Goal: Task Accomplishment & Management: Use online tool/utility

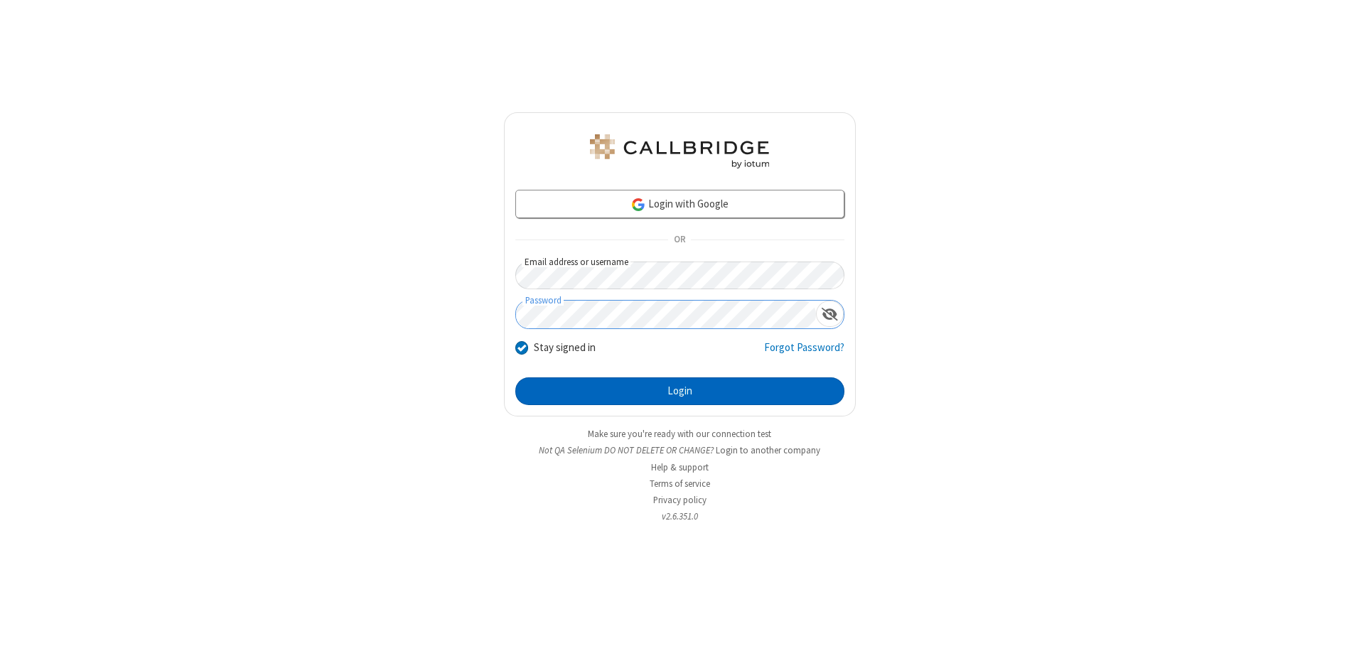
click at [680, 391] on button "Login" at bounding box center [679, 391] width 329 height 28
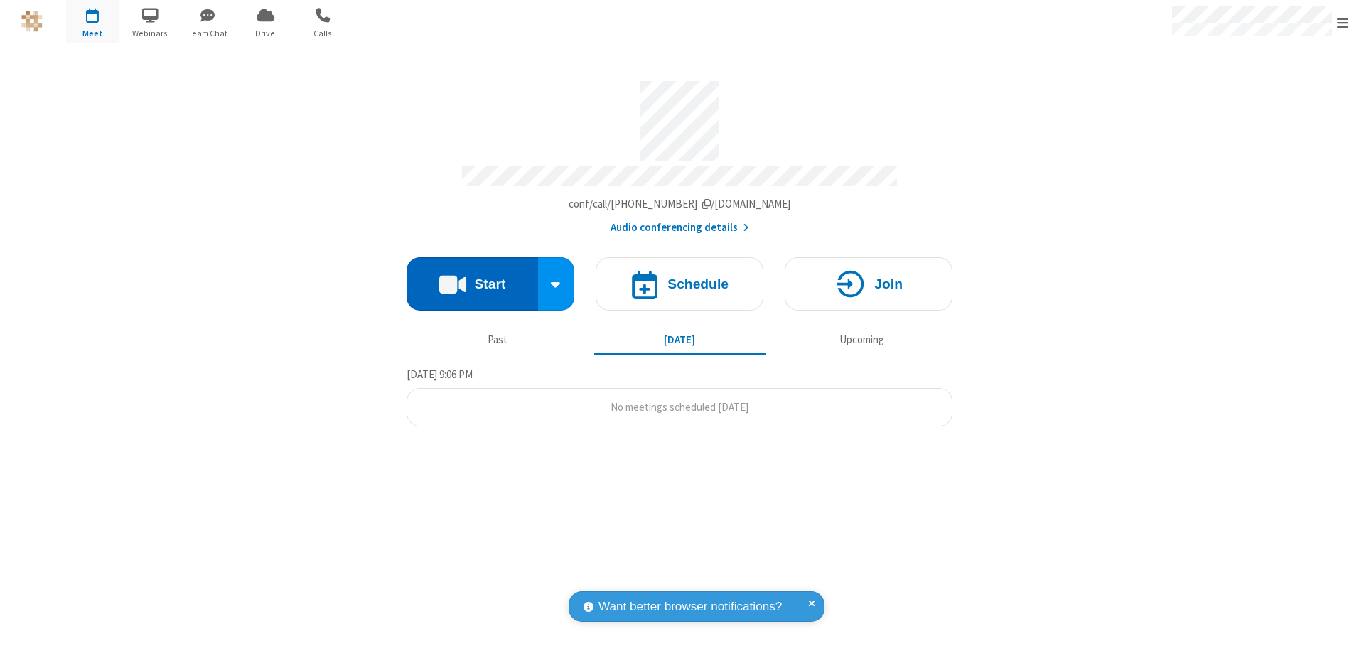
click at [472, 279] on button "Start" at bounding box center [472, 283] width 131 height 53
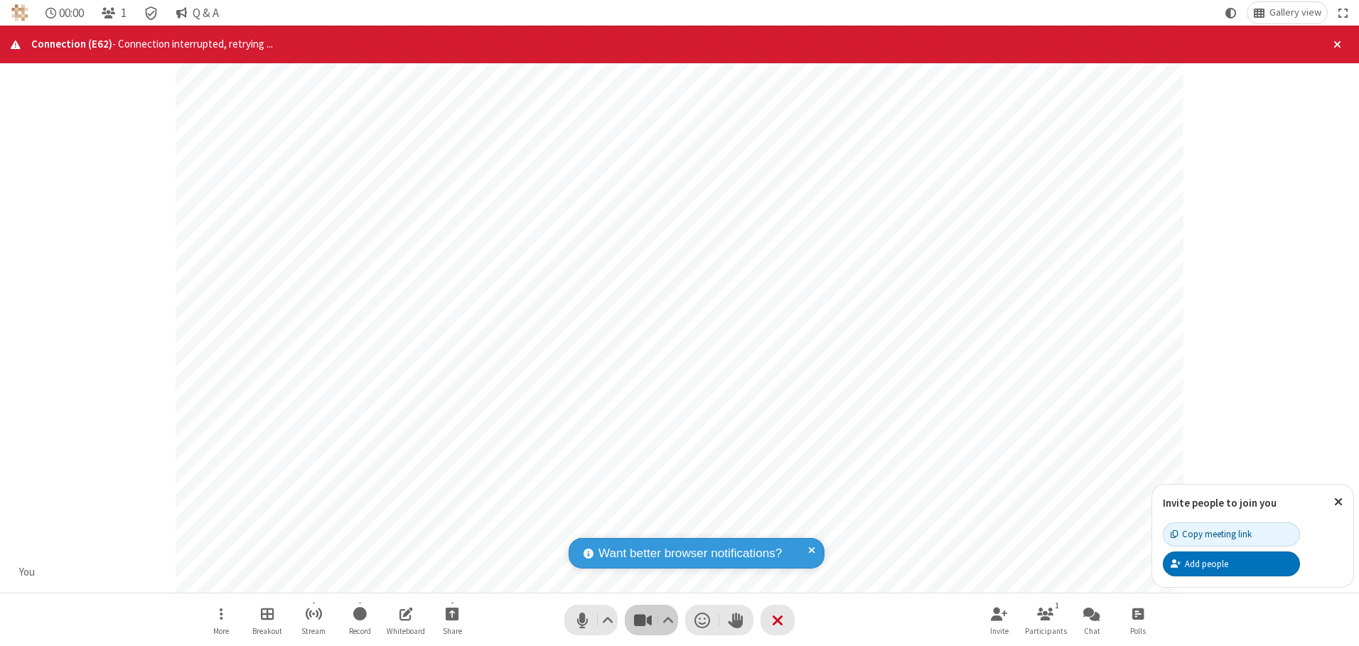
click at [643, 620] on span "Stop video (Alt+V)" at bounding box center [642, 620] width 21 height 21
click at [643, 620] on span "Start video (Alt+V)" at bounding box center [642, 620] width 21 height 21
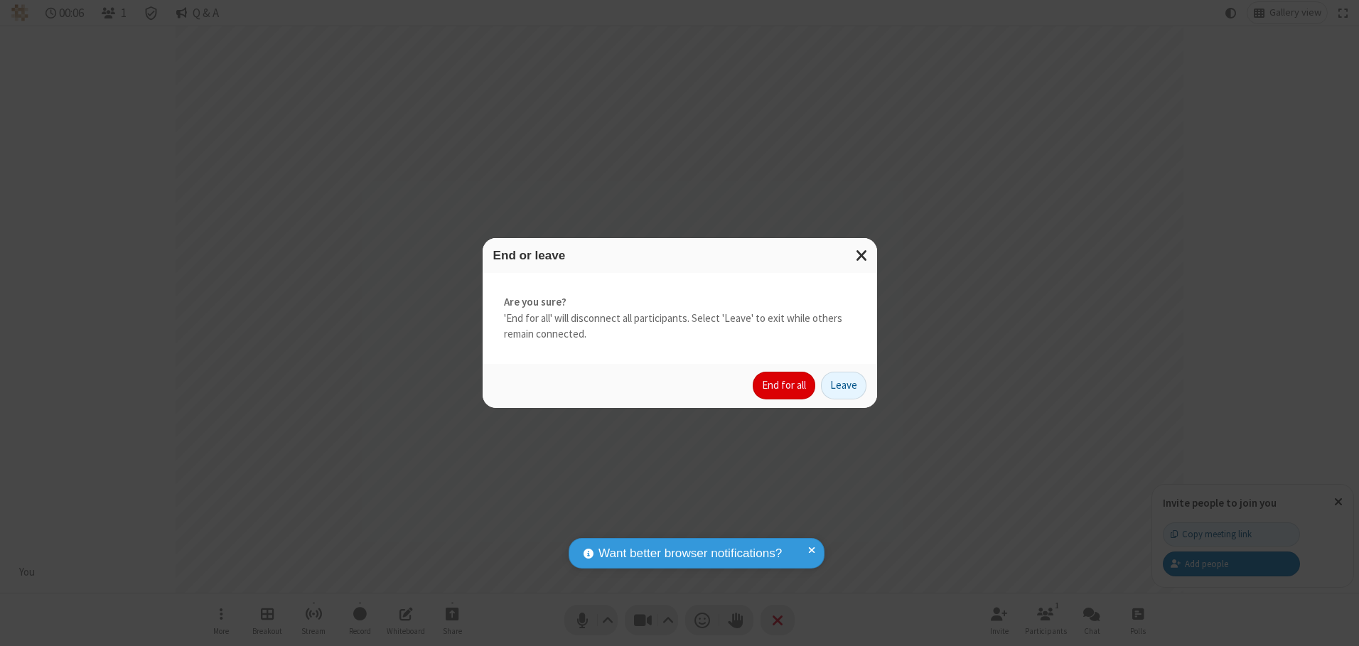
click at [785, 385] on button "End for all" at bounding box center [784, 386] width 63 height 28
